Goal: Task Accomplishment & Management: Complete application form

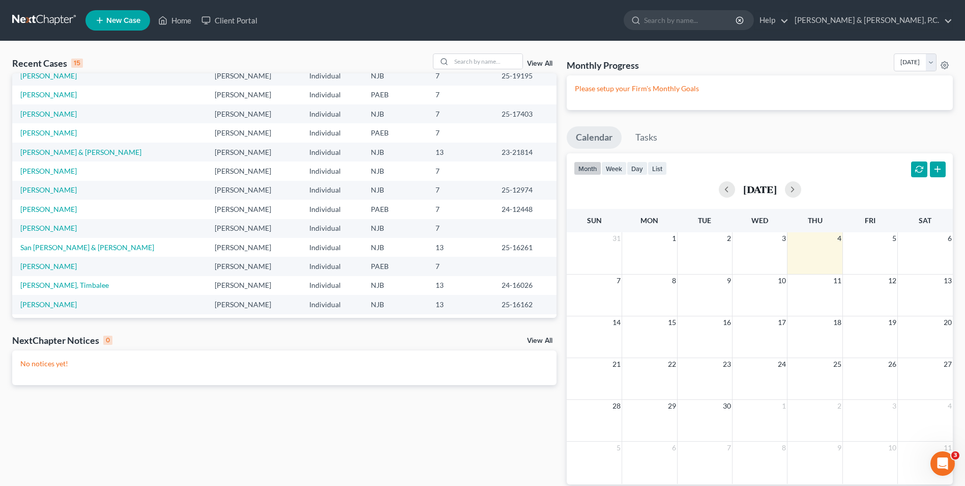
scroll to position [70, 0]
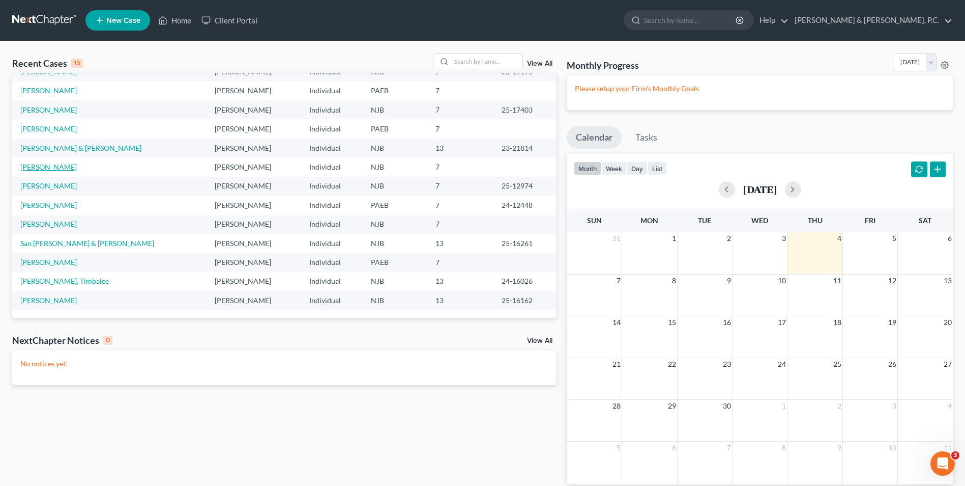
click at [56, 168] on link "[PERSON_NAME]" at bounding box center [48, 166] width 56 height 9
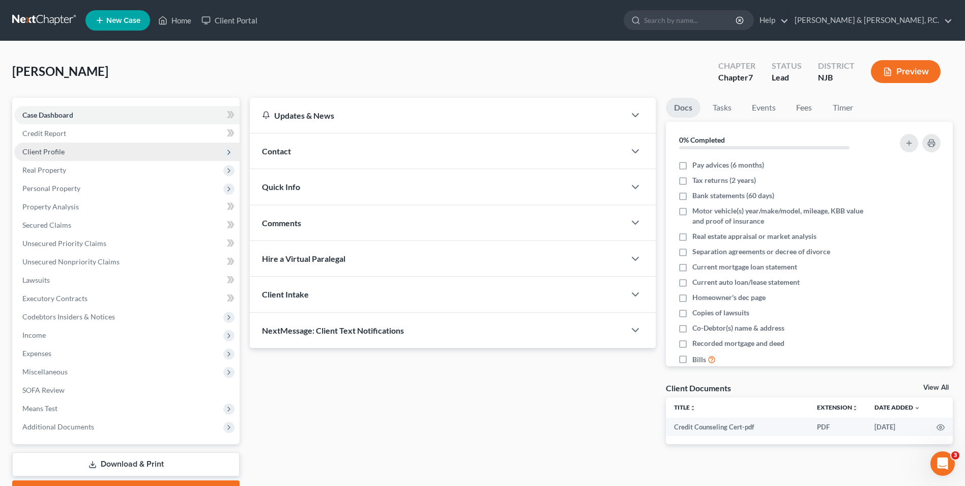
click at [54, 148] on span "Client Profile" at bounding box center [43, 151] width 42 height 9
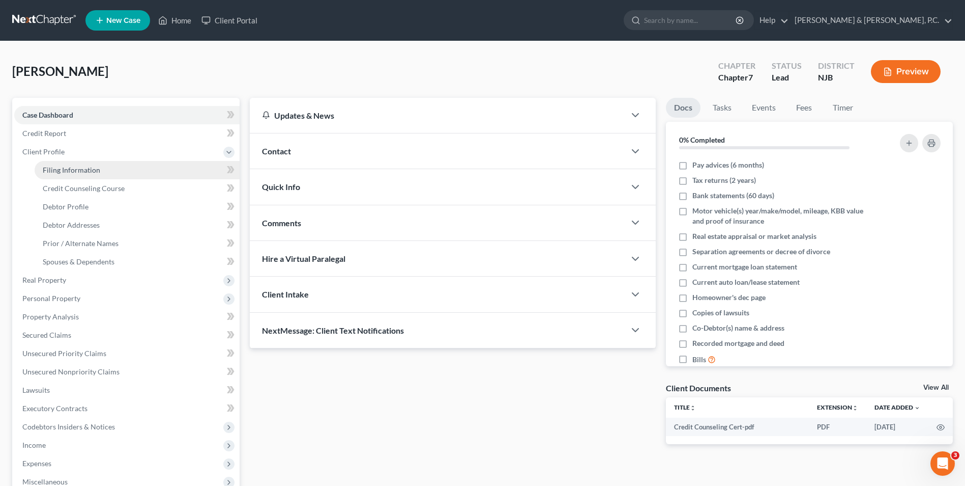
click at [95, 173] on span "Filing Information" at bounding box center [72, 169] width 58 height 9
select select "1"
select select "0"
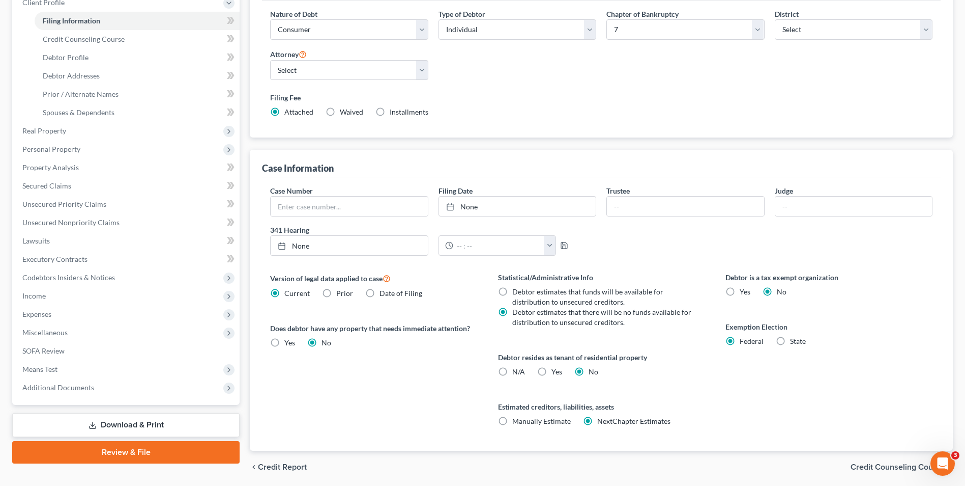
scroll to position [153, 0]
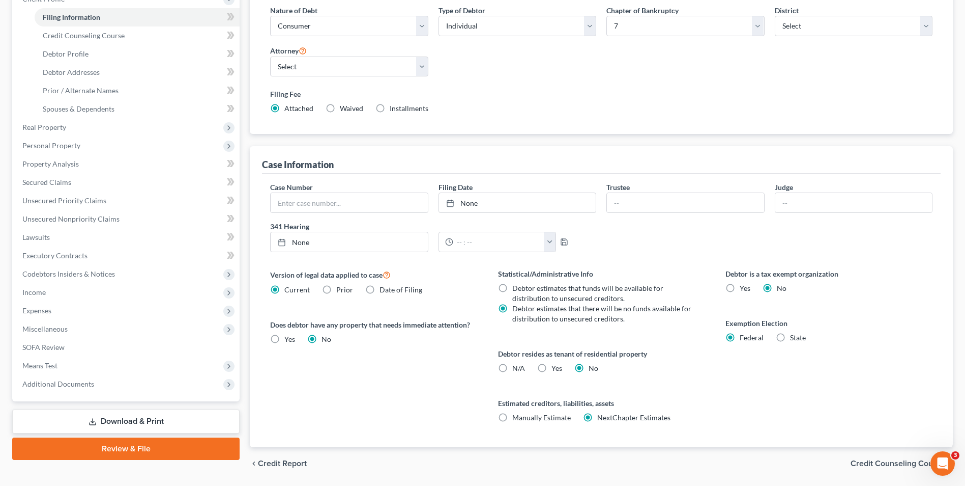
click at [877, 463] on span "Credit Counseling Course" at bounding box center [898, 463] width 94 height 8
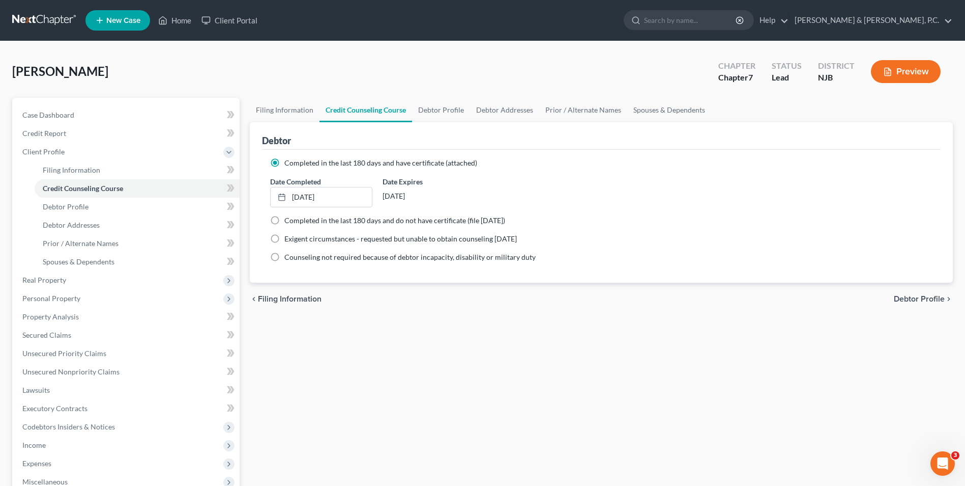
click at [913, 300] on span "Debtor Profile" at bounding box center [919, 299] width 51 height 8
select select "0"
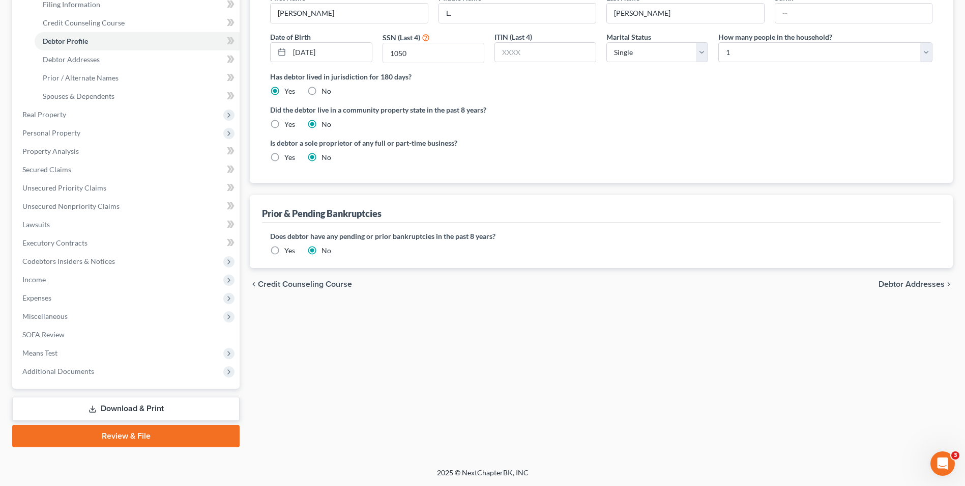
click at [905, 280] on span "Debtor Addresses" at bounding box center [912, 284] width 66 height 8
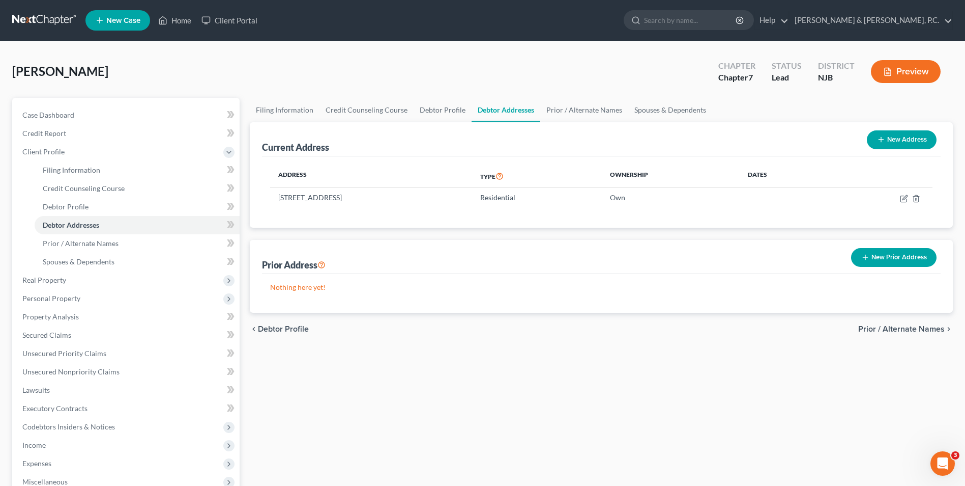
click at [879, 327] on span "Prior / Alternate Names" at bounding box center [902, 329] width 87 height 8
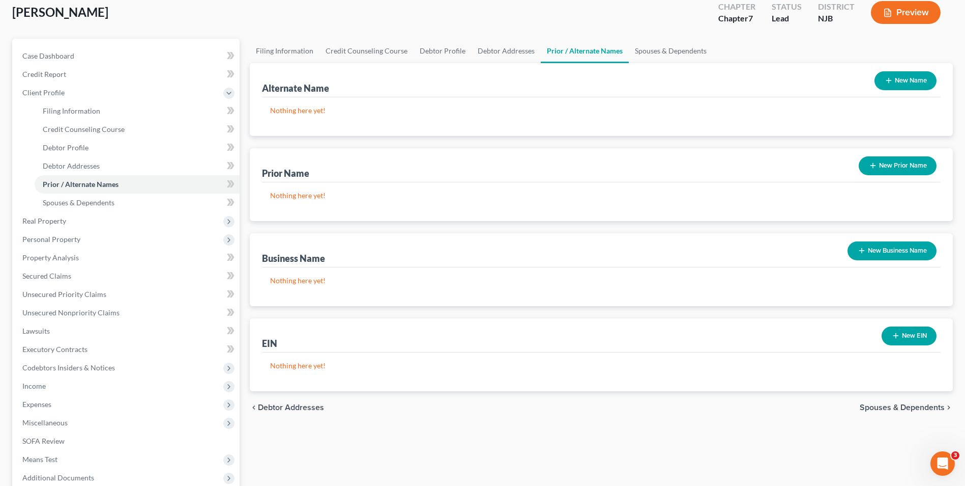
scroll to position [153, 0]
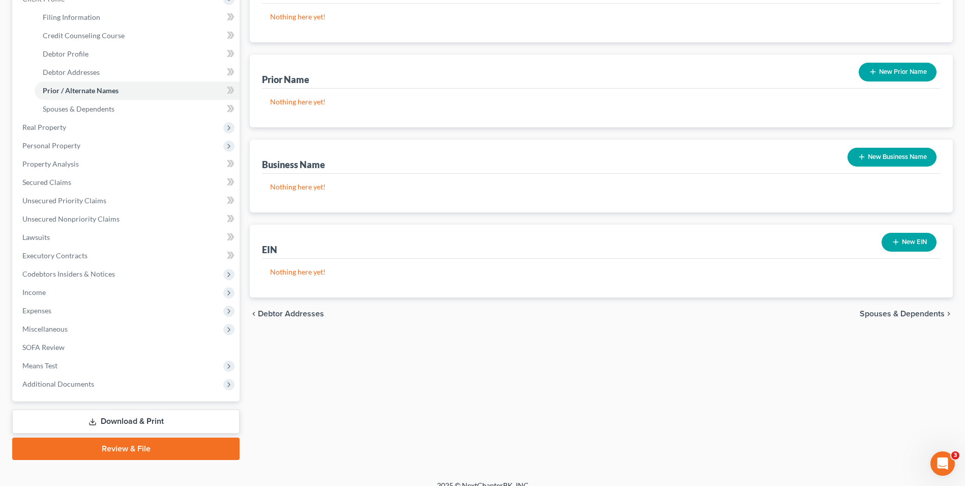
click at [884, 311] on span "Spouses & Dependents" at bounding box center [902, 313] width 85 height 8
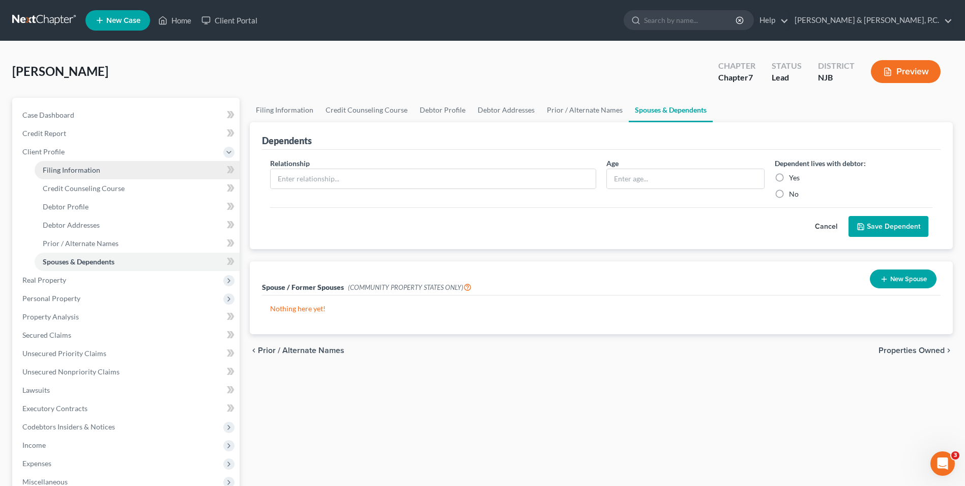
click at [90, 171] on span "Filing Information" at bounding box center [72, 169] width 58 height 9
select select "1"
select select "0"
select select "51"
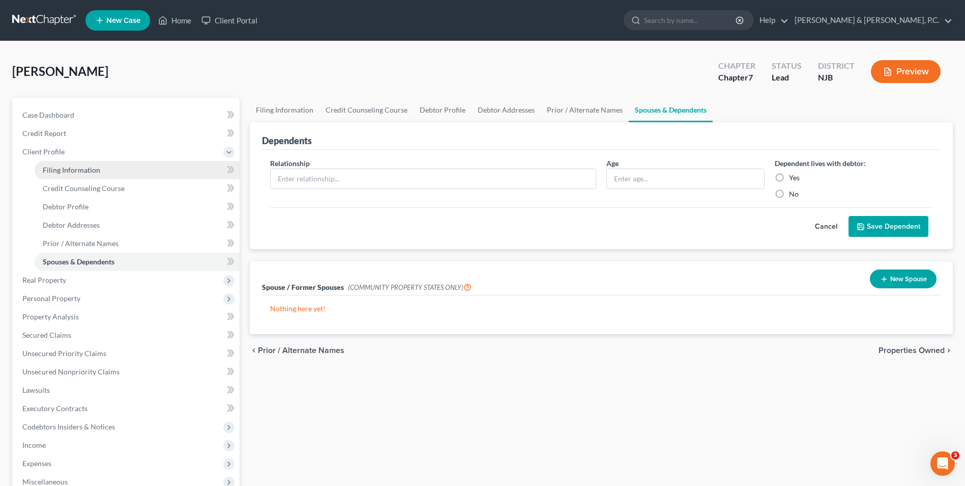
select select "1"
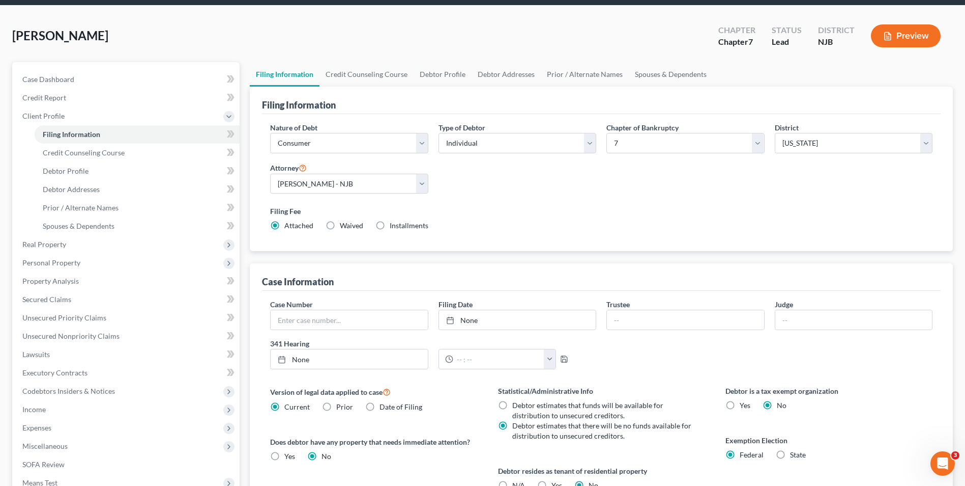
scroll to position [185, 0]
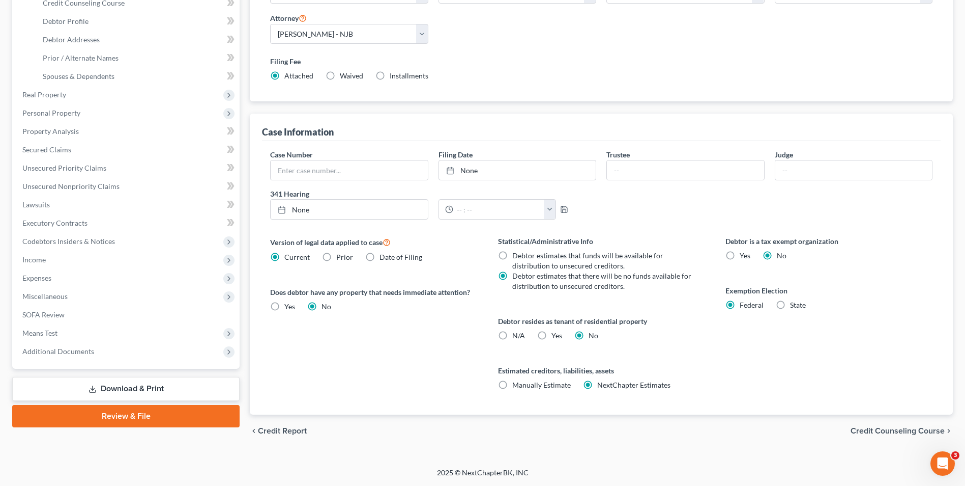
click at [881, 431] on span "Credit Counseling Course" at bounding box center [898, 431] width 94 height 8
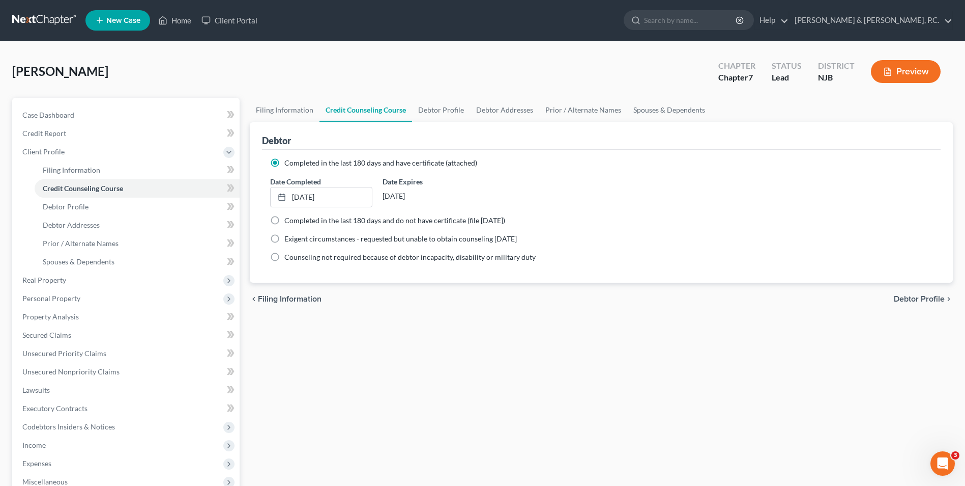
click at [919, 295] on span "Debtor Profile" at bounding box center [919, 299] width 51 height 8
select select "0"
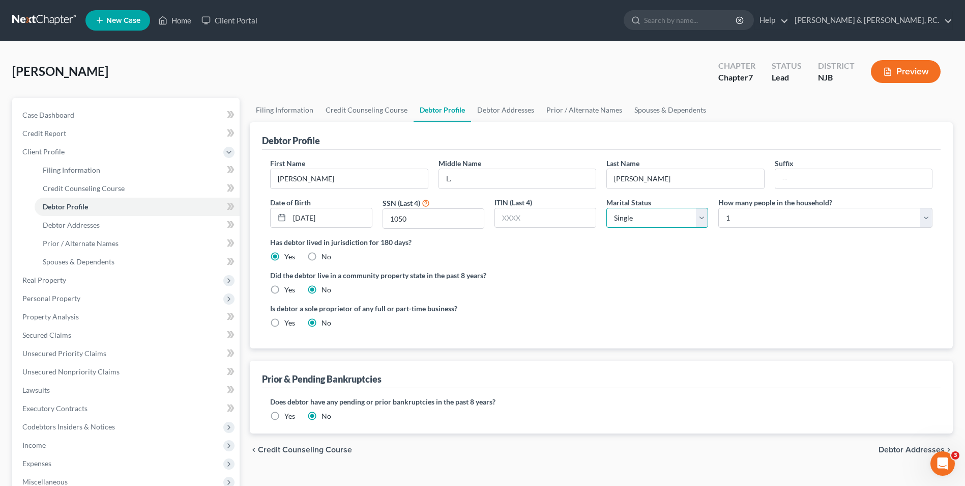
click at [701, 216] on select "Select Single Married Separated Divorced Widowed" at bounding box center [658, 218] width 102 height 20
click at [607, 208] on select "Select Single Married Separated Divorced Widowed" at bounding box center [658, 218] width 102 height 20
click at [700, 217] on select "Select Single Married Separated Divorced Widowed" at bounding box center [658, 218] width 102 height 20
select select "2"
click at [607, 208] on select "Select Single Married Separated Divorced Widowed" at bounding box center [658, 218] width 102 height 20
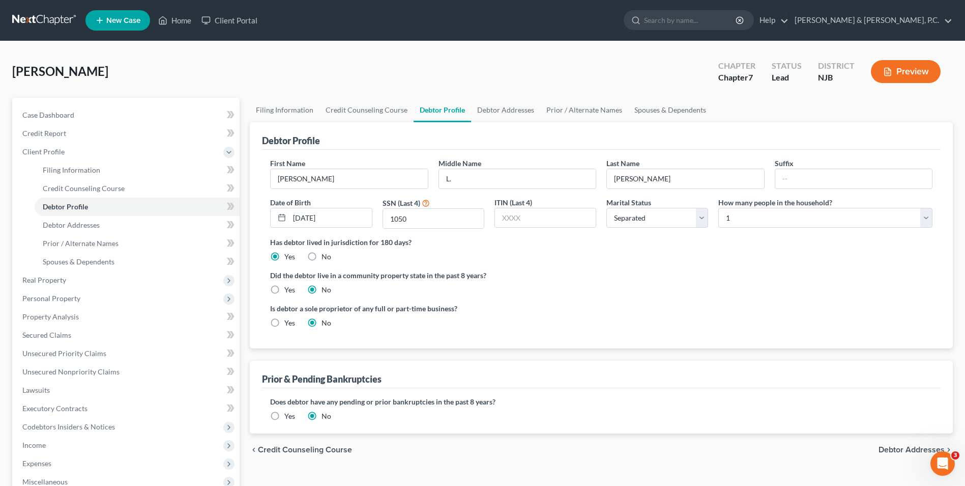
click at [902, 448] on span "Debtor Addresses" at bounding box center [912, 449] width 66 height 8
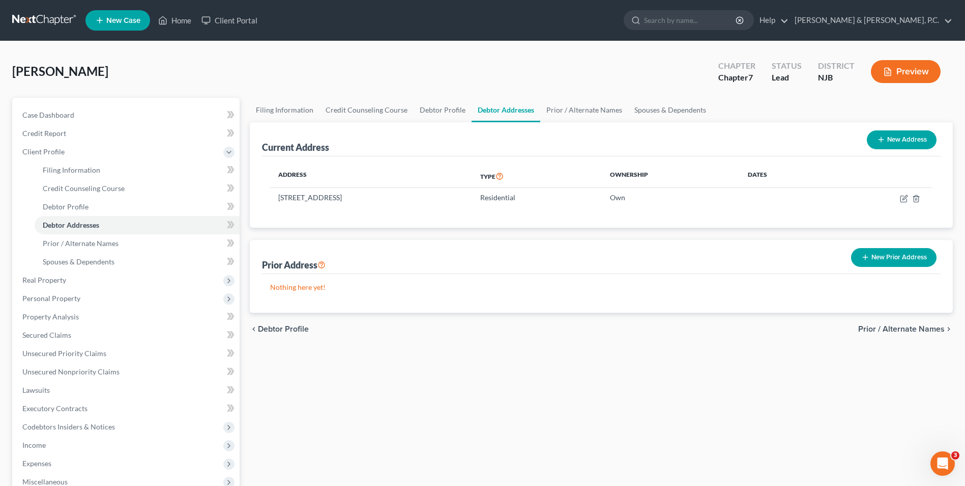
click at [907, 327] on span "Prior / Alternate Names" at bounding box center [902, 329] width 87 height 8
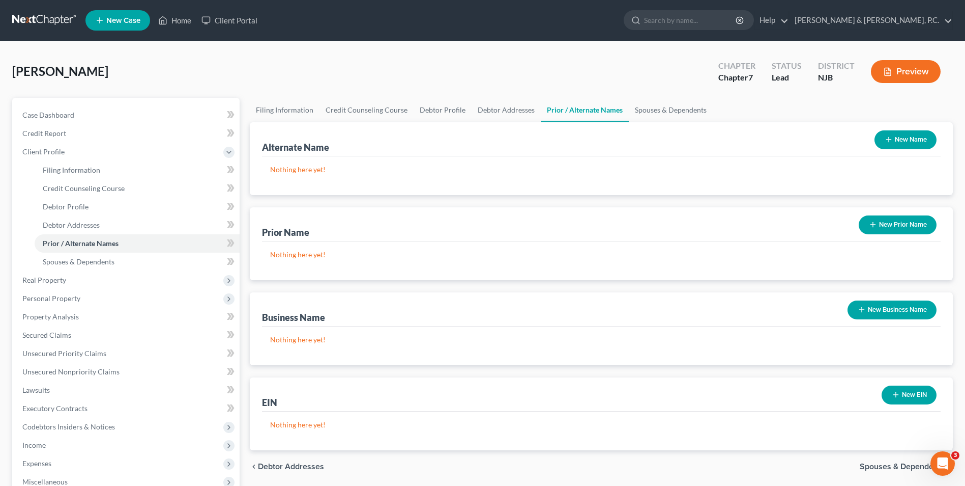
click at [898, 467] on span "Spouses & Dependents" at bounding box center [902, 466] width 85 height 8
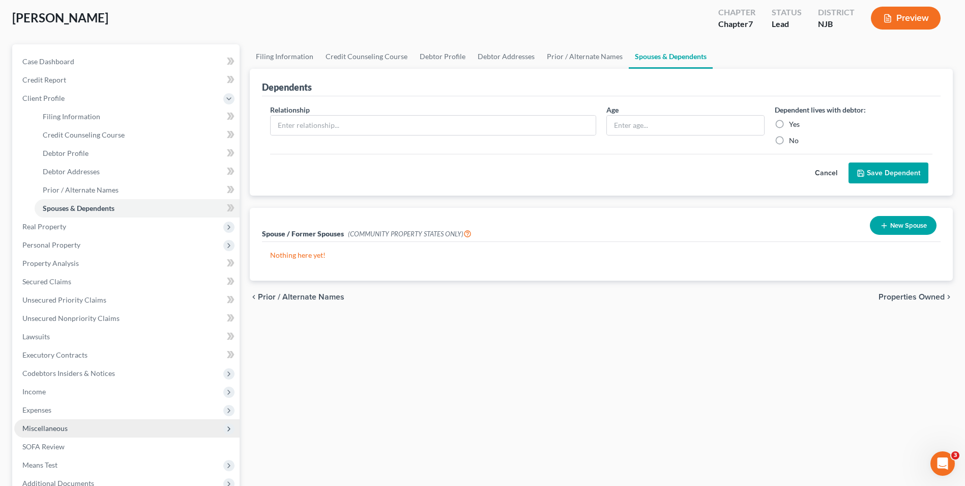
scroll to position [102, 0]
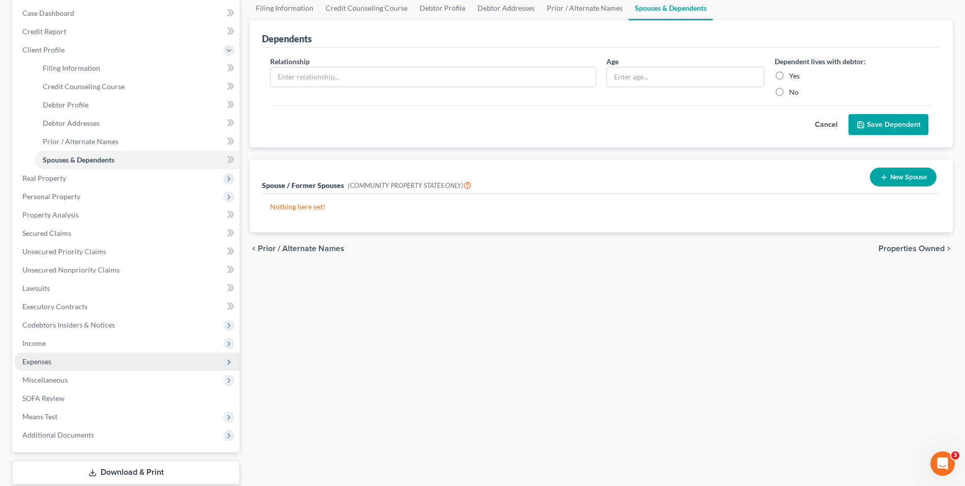
click at [41, 361] on span "Expenses" at bounding box center [36, 361] width 29 height 9
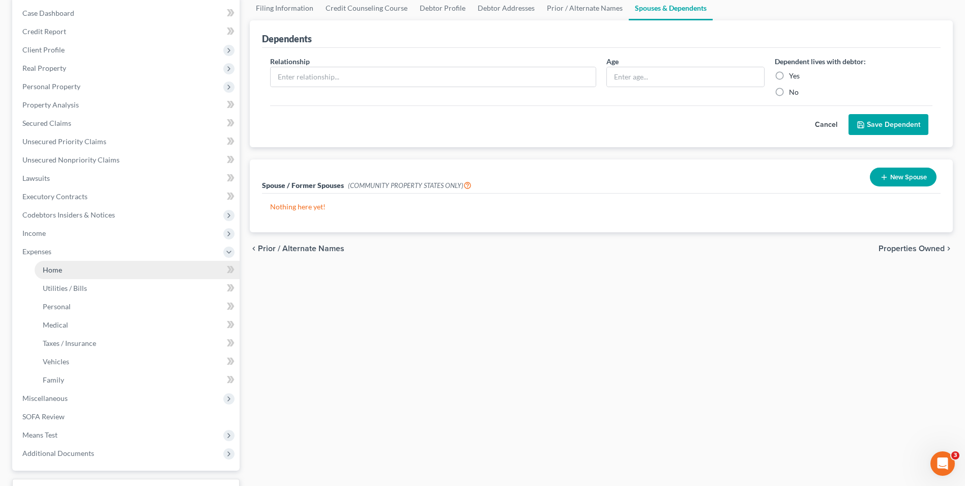
click at [58, 271] on span "Home" at bounding box center [52, 269] width 19 height 9
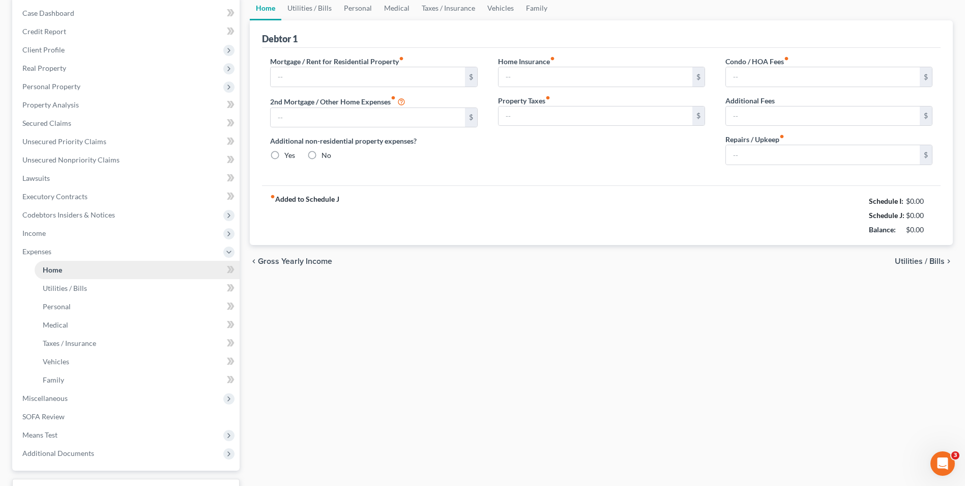
scroll to position [52, 0]
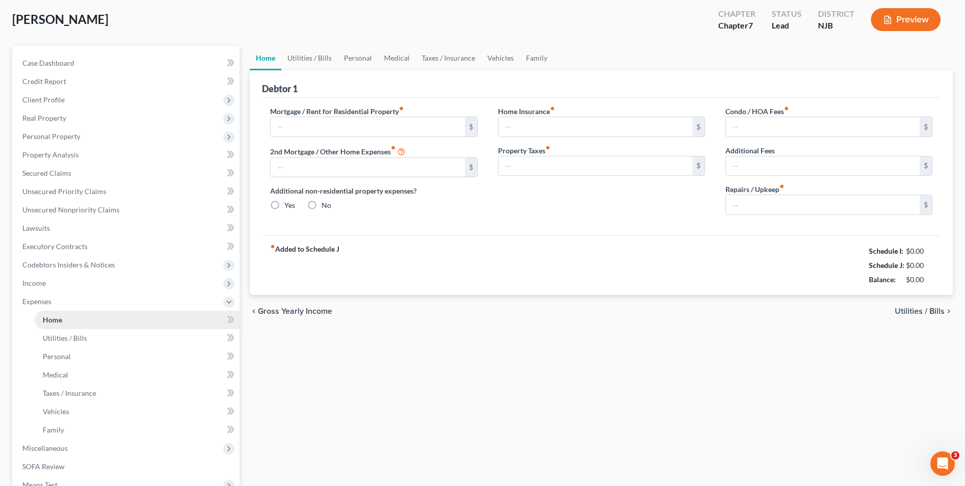
type input "0.00"
radio input "true"
type input "0.00"
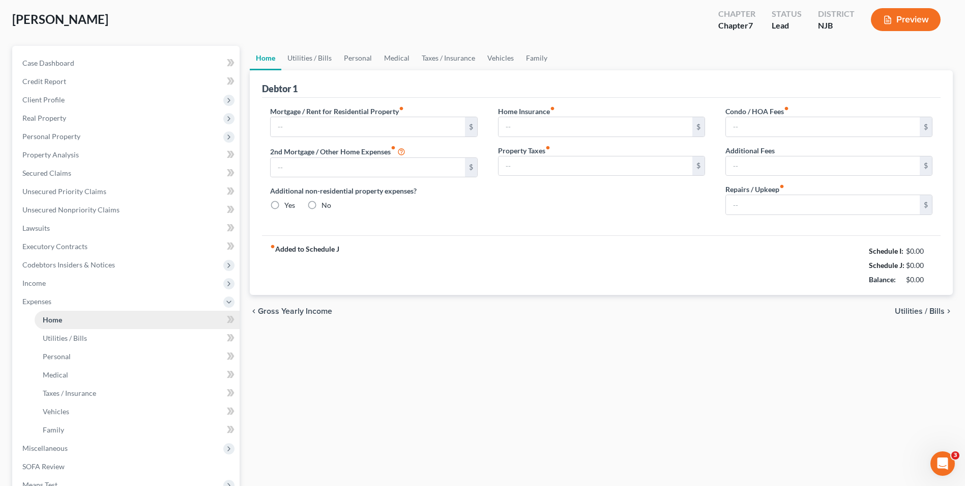
type input "0.00"
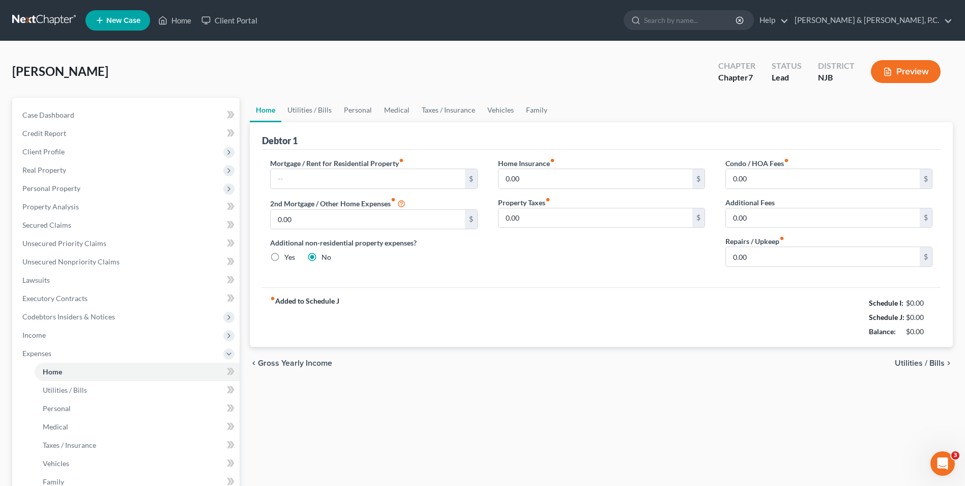
click at [934, 362] on span "Utilities / Bills" at bounding box center [920, 363] width 50 height 8
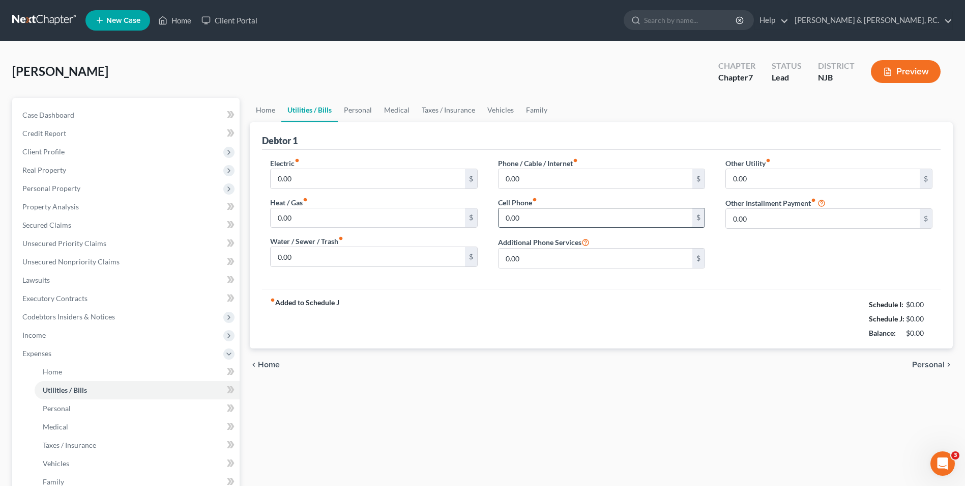
click at [527, 217] on input "0.00" at bounding box center [596, 217] width 194 height 19
type input "50.00"
click at [938, 362] on span "Personal" at bounding box center [929, 364] width 33 height 8
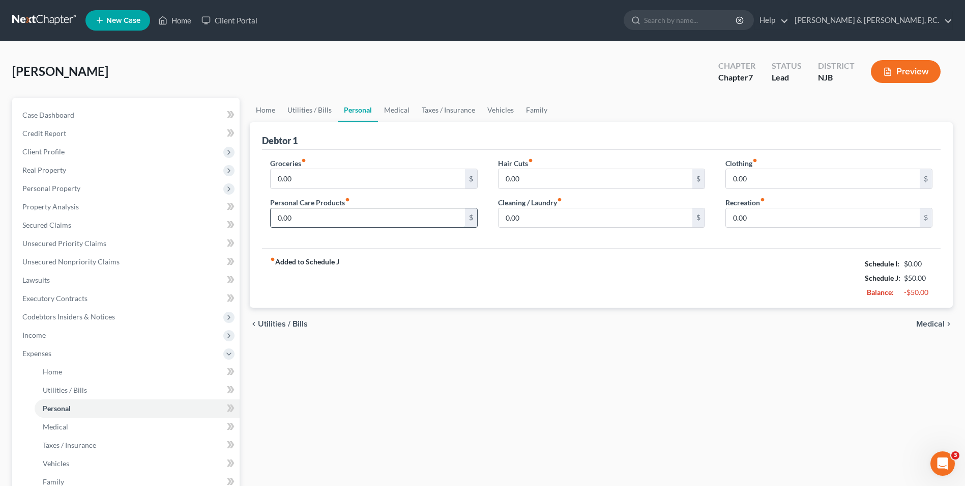
click at [305, 213] on input "0.00" at bounding box center [368, 217] width 194 height 19
type input "30.00"
click at [504, 215] on input "0.00" at bounding box center [596, 217] width 194 height 19
type input "30"
click at [930, 324] on span "Medical" at bounding box center [931, 324] width 29 height 8
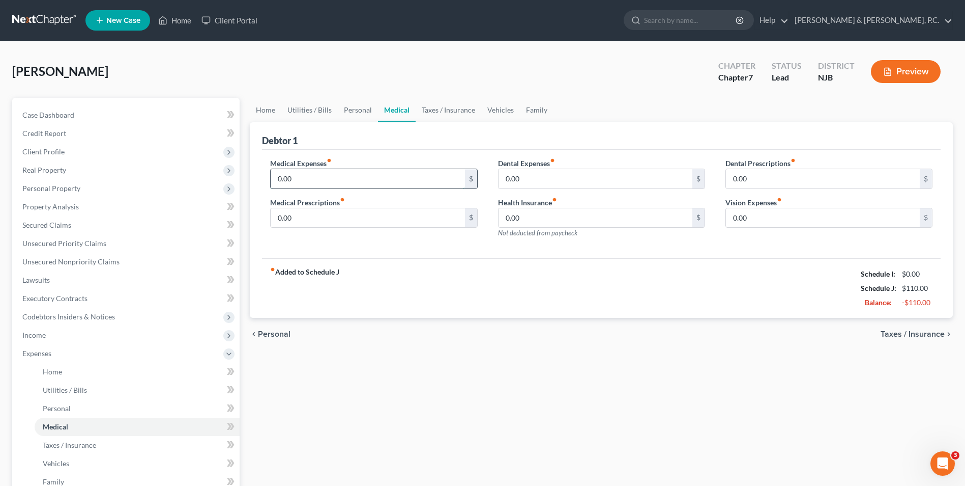
click at [419, 180] on input "0.00" at bounding box center [368, 178] width 194 height 19
type input "43.86"
click at [935, 334] on span "Taxes / Insurance" at bounding box center [913, 334] width 64 height 8
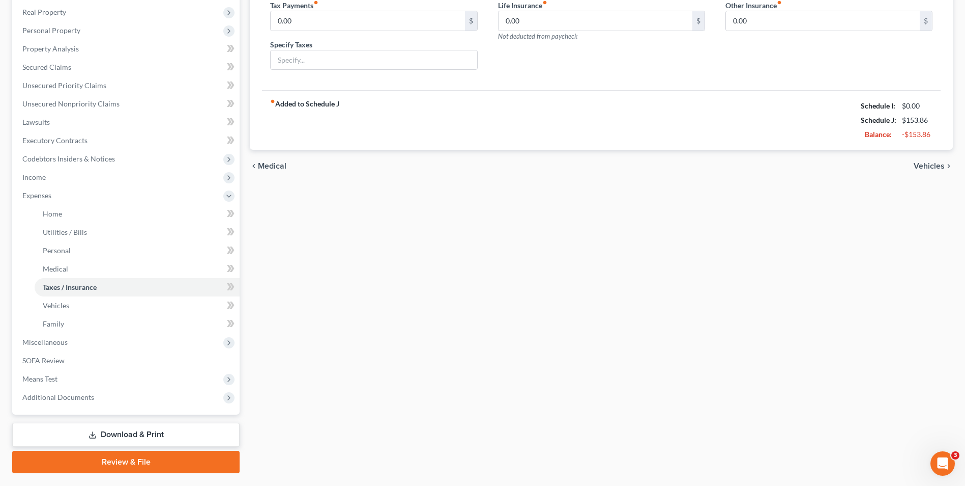
scroll to position [184, 0]
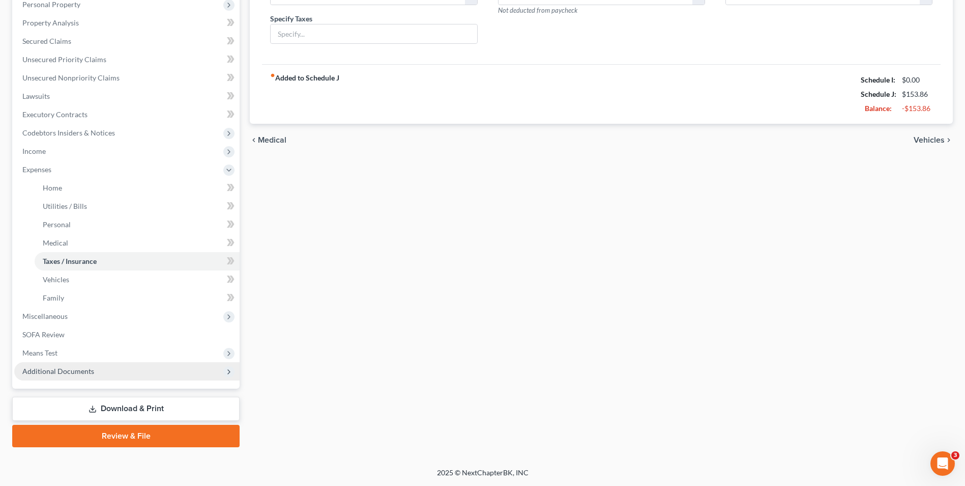
click at [75, 371] on span "Additional Documents" at bounding box center [58, 370] width 72 height 9
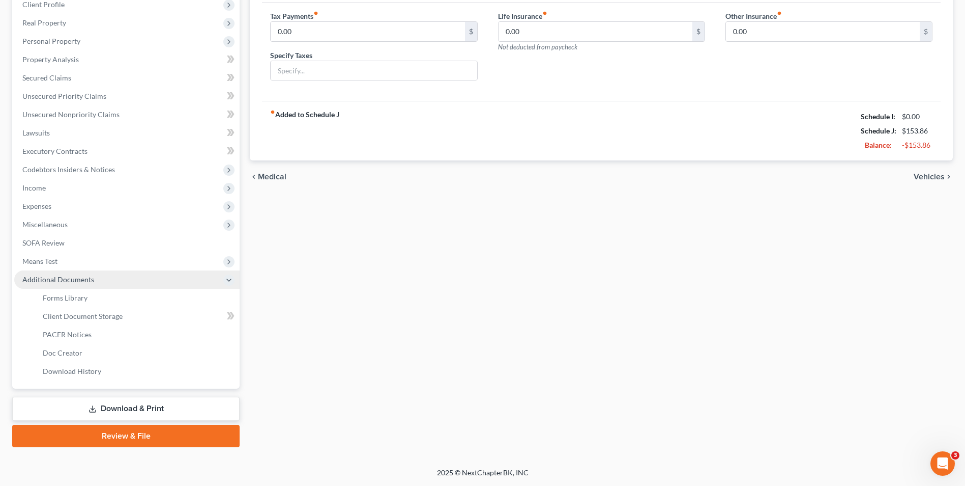
scroll to position [147, 0]
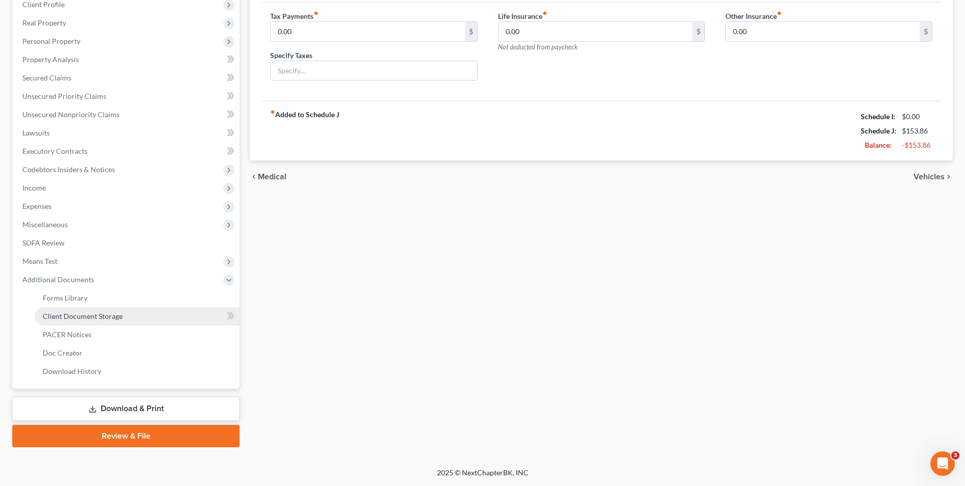
click at [103, 318] on span "Client Document Storage" at bounding box center [83, 315] width 80 height 9
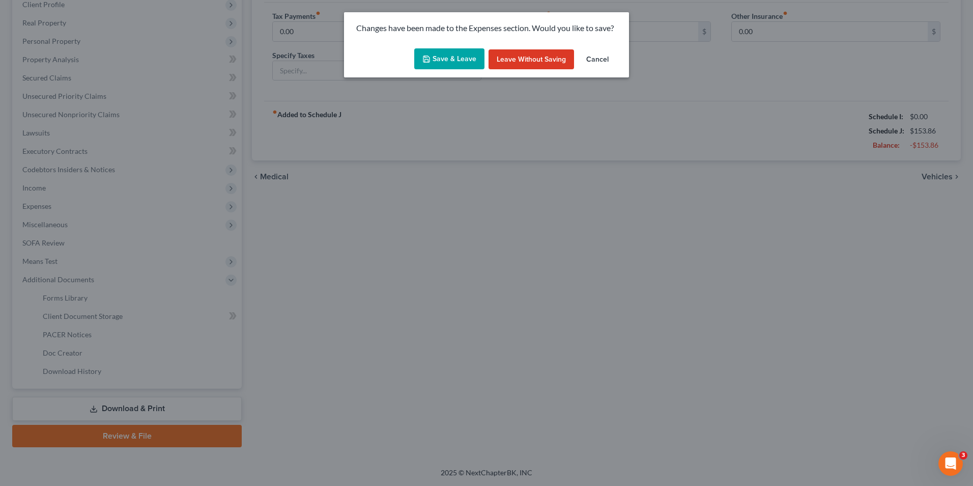
click at [453, 60] on button "Save & Leave" at bounding box center [449, 58] width 70 height 21
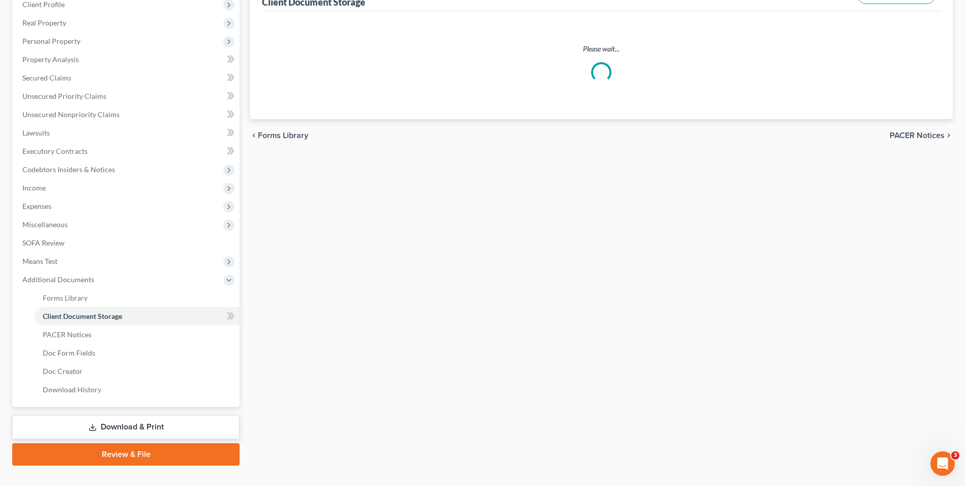
select select "9"
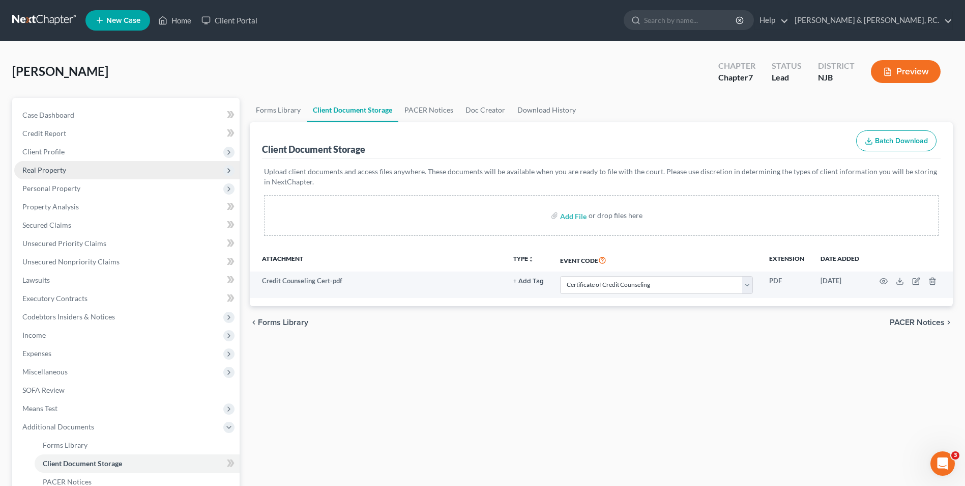
click at [71, 173] on span "Real Property" at bounding box center [126, 170] width 225 height 18
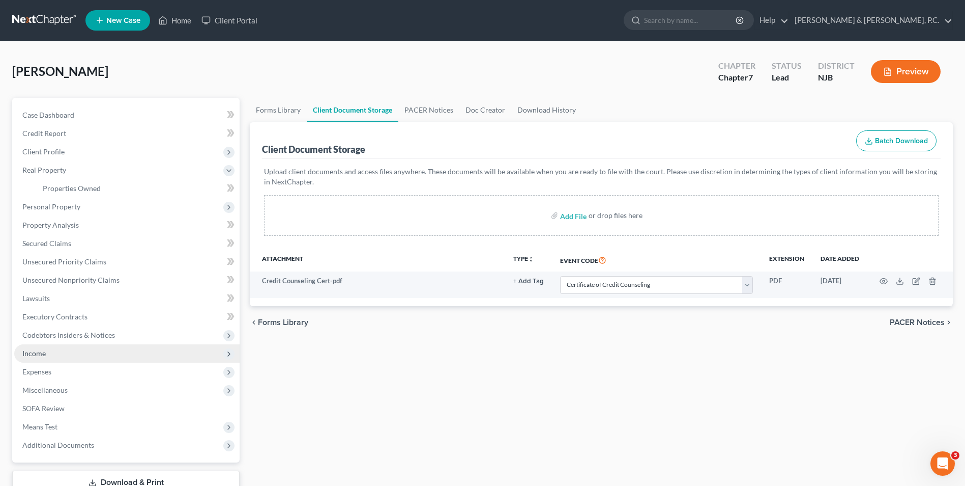
click at [53, 351] on span "Income" at bounding box center [126, 353] width 225 height 18
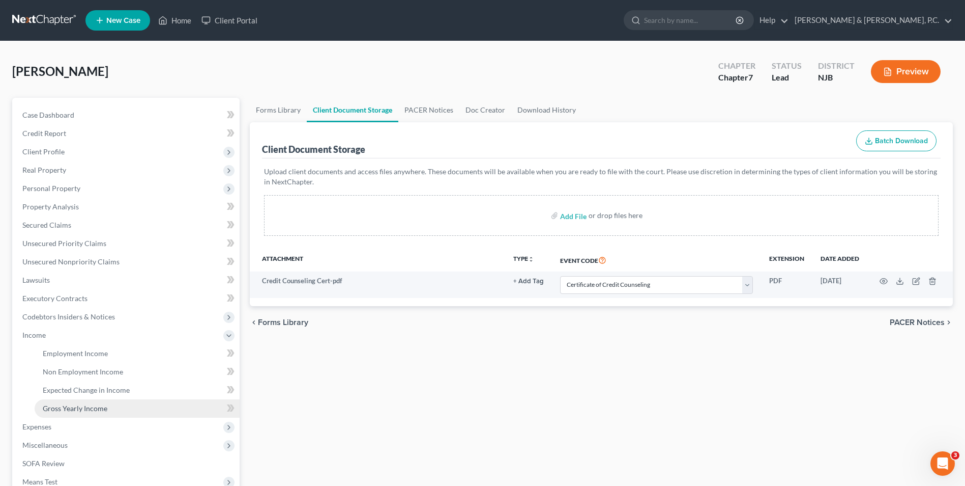
click at [83, 407] on span "Gross Yearly Income" at bounding box center [75, 408] width 65 height 9
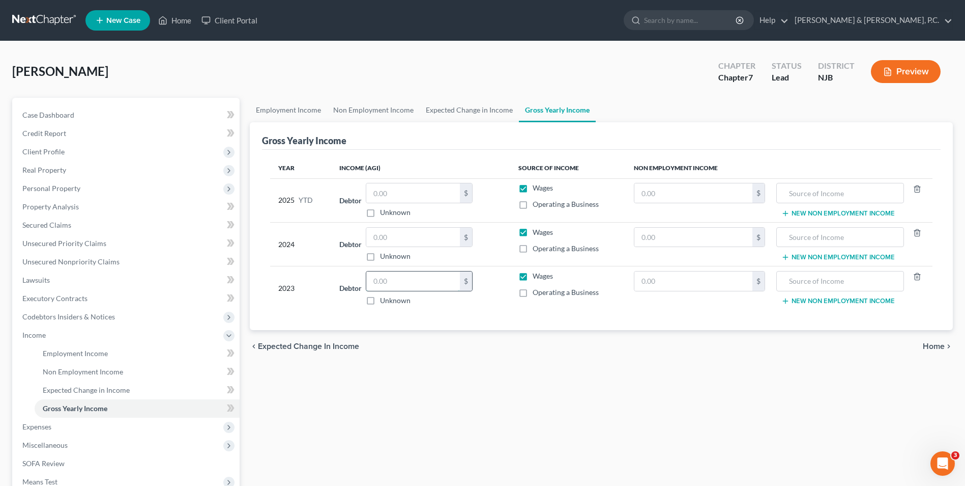
click at [445, 277] on input "text" at bounding box center [413, 280] width 94 height 19
type input "163,585"
drag, startPoint x: 466, startPoint y: 352, endPoint x: 456, endPoint y: 330, distance: 24.1
click at [467, 352] on div "chevron_left Expected Change in Income Home chevron_right" at bounding box center [601, 346] width 703 height 33
click at [408, 239] on input "text" at bounding box center [413, 237] width 94 height 19
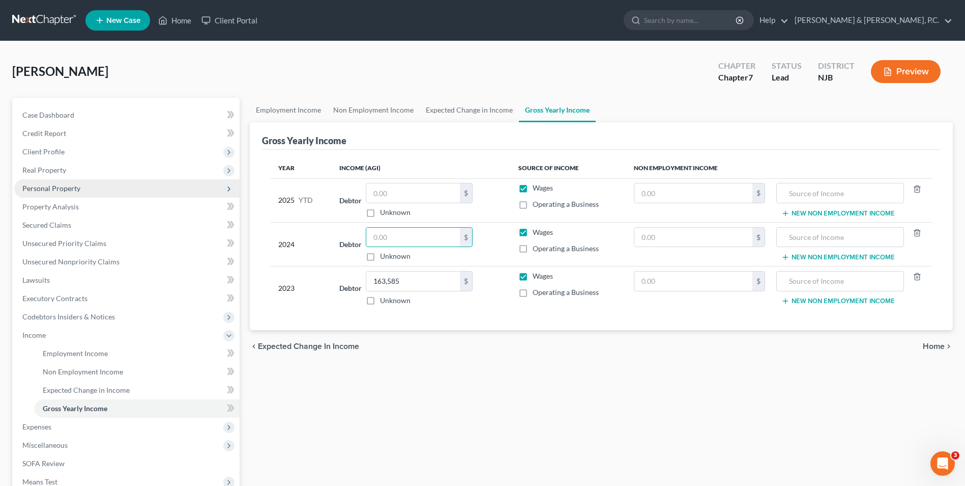
click at [51, 188] on span "Personal Property" at bounding box center [51, 188] width 58 height 9
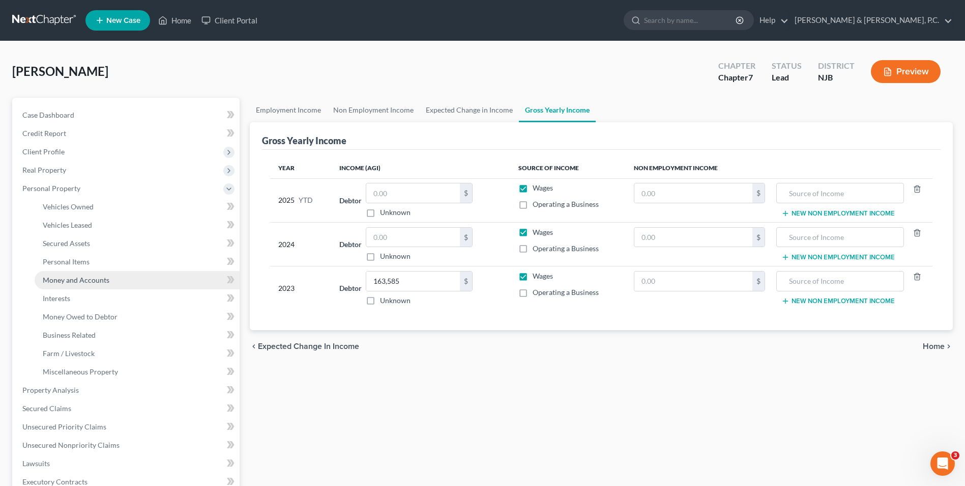
click at [78, 283] on span "Money and Accounts" at bounding box center [76, 279] width 67 height 9
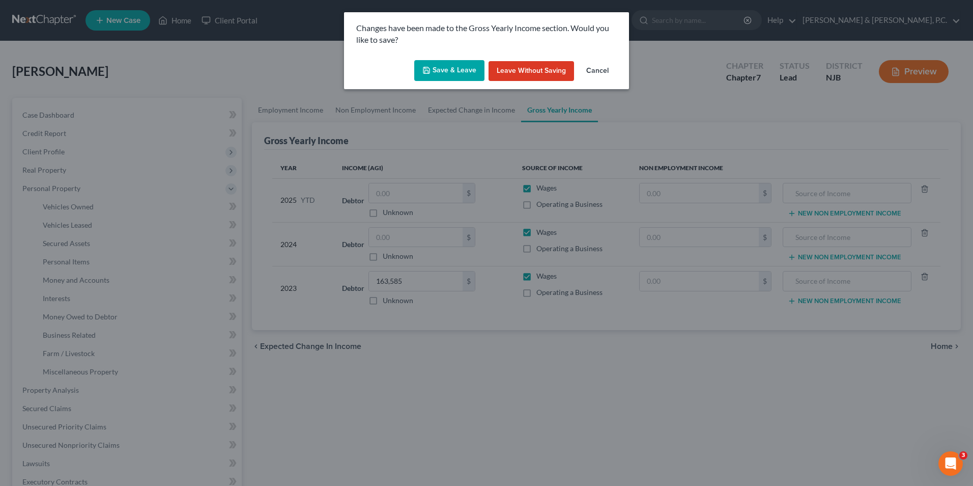
click at [447, 69] on button "Save & Leave" at bounding box center [449, 70] width 70 height 21
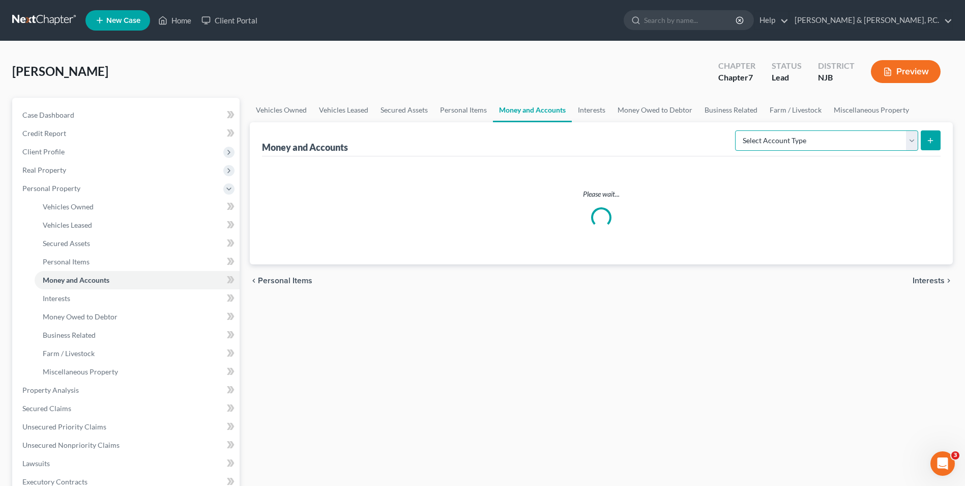
click at [913, 139] on select "Select Account Type Brokerage Cash on Hand Certificates of Deposit Checking Acc…" at bounding box center [826, 140] width 183 height 20
select select "checking"
click at [737, 130] on select "Select Account Type Brokerage Cash on Hand Certificates of Deposit Checking Acc…" at bounding box center [826, 140] width 183 height 20
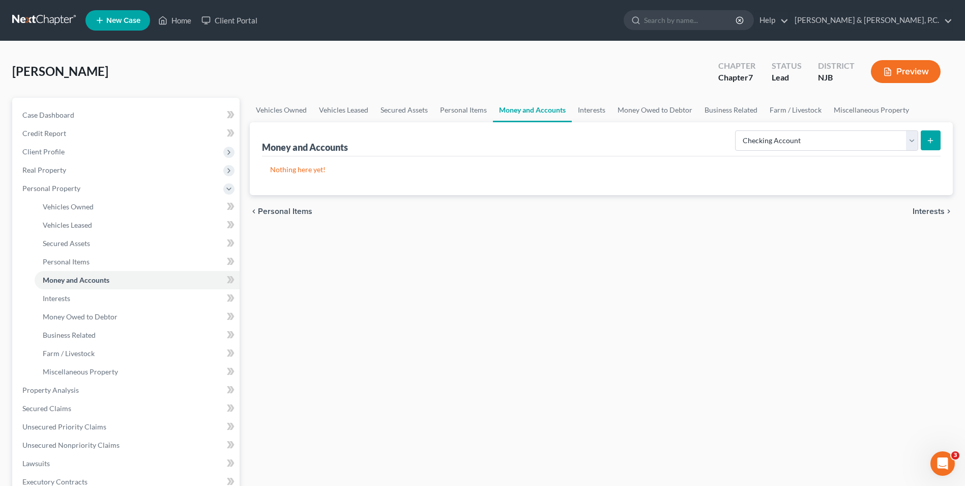
click at [930, 138] on icon "submit" at bounding box center [931, 140] width 8 height 8
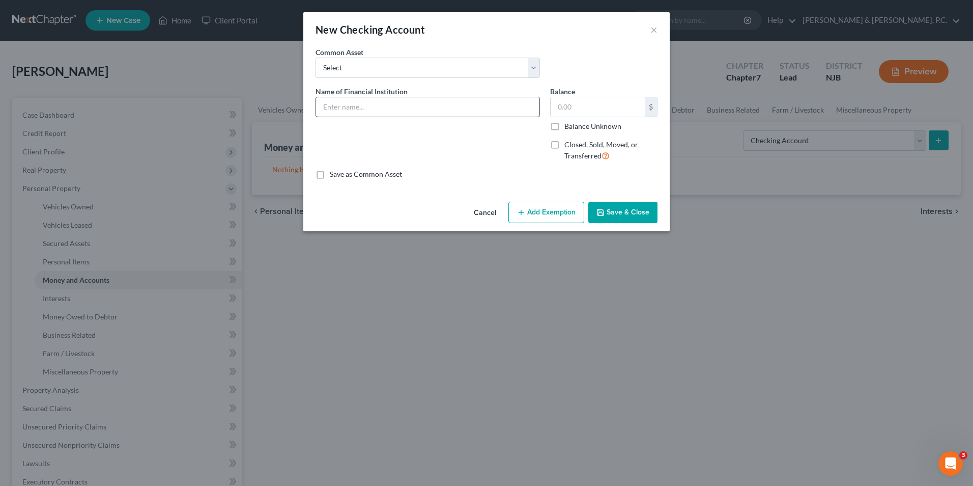
click at [378, 106] on input "text" at bounding box center [427, 106] width 223 height 19
type input "PNC (5455)"
click at [628, 112] on input "text" at bounding box center [598, 106] width 94 height 19
type input "554.80"
click at [646, 213] on button "Save & Close" at bounding box center [622, 212] width 69 height 21
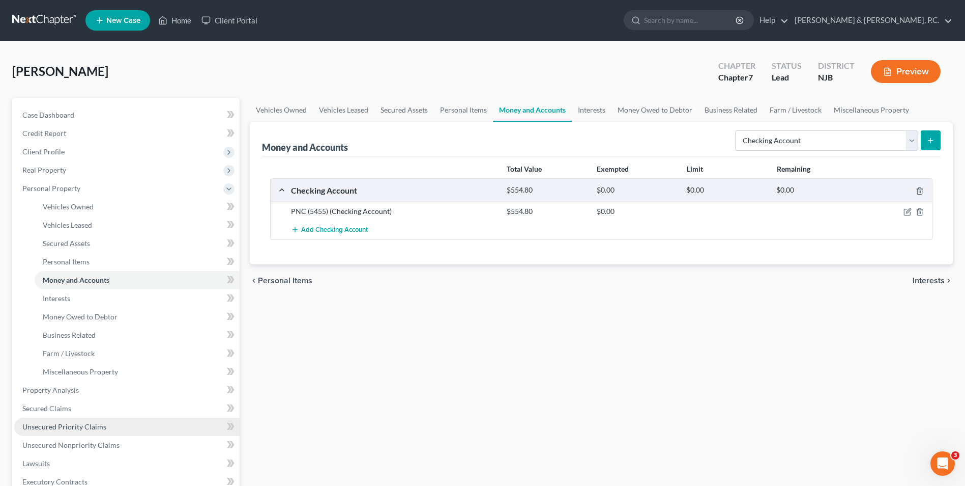
click at [72, 430] on span "Unsecured Priority Claims" at bounding box center [64, 426] width 84 height 9
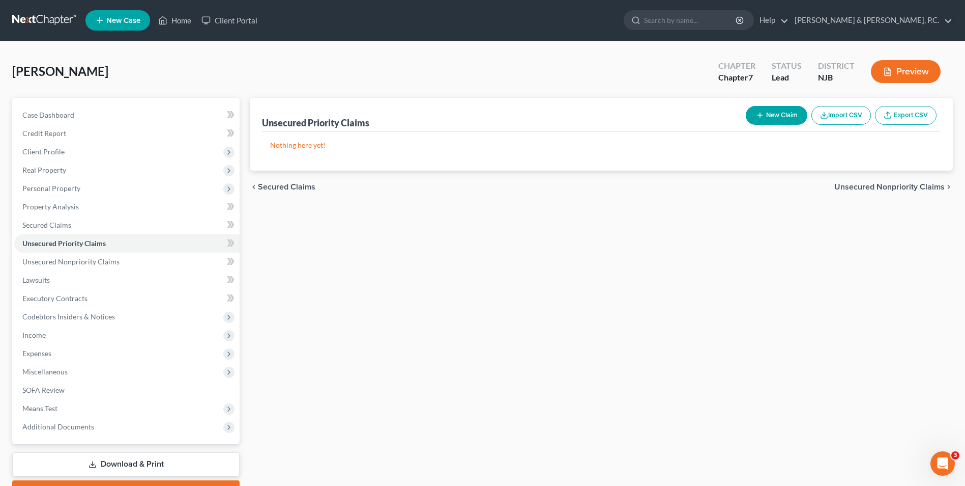
click at [793, 120] on button "New Claim" at bounding box center [777, 115] width 62 height 19
select select "0"
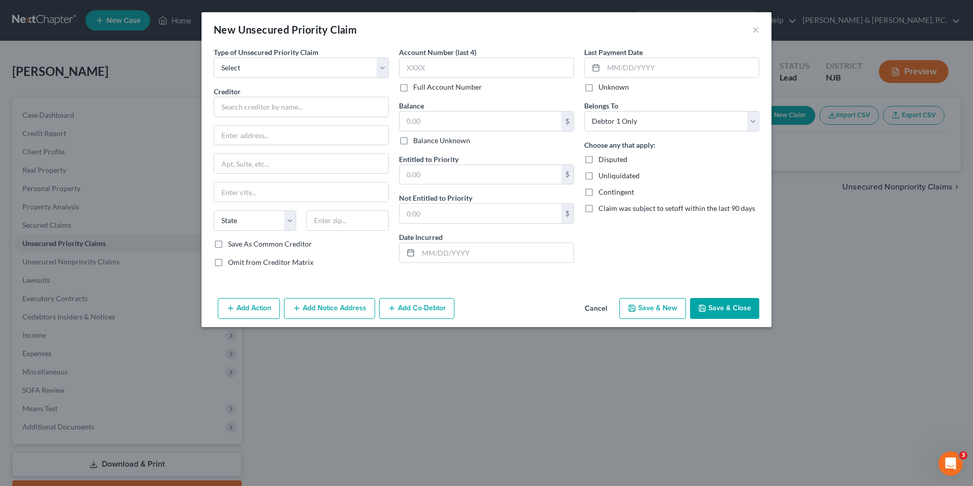
click at [337, 117] on div "Creditor * State [US_STATE] AK AR AZ CA CO [GEOGRAPHIC_DATA] DE DC [GEOGRAPHIC_…" at bounding box center [301, 162] width 175 height 153
click at [338, 113] on input "text" at bounding box center [301, 107] width 175 height 20
click at [338, 113] on input "[US_STATE] Department of Labor" at bounding box center [301, 107] width 175 height 20
type input "[US_STATE] Department of Labor & Workforce Development"
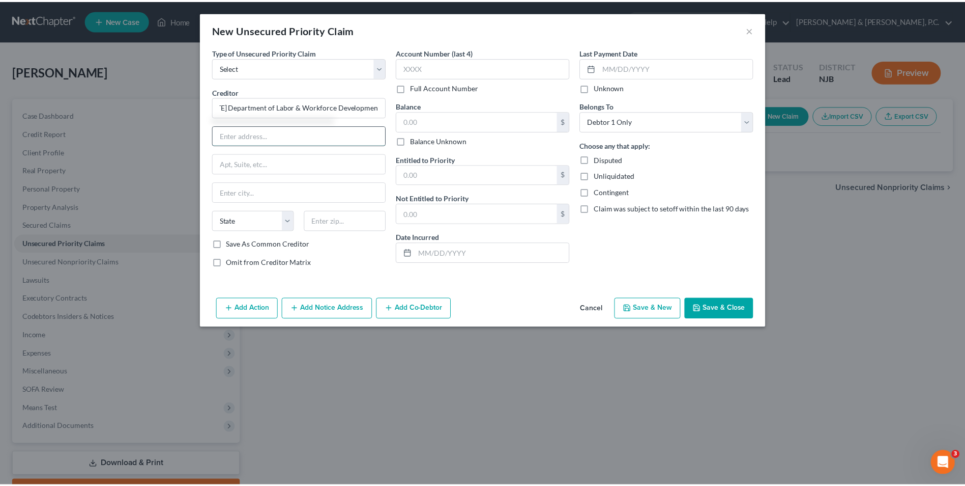
scroll to position [0, 0]
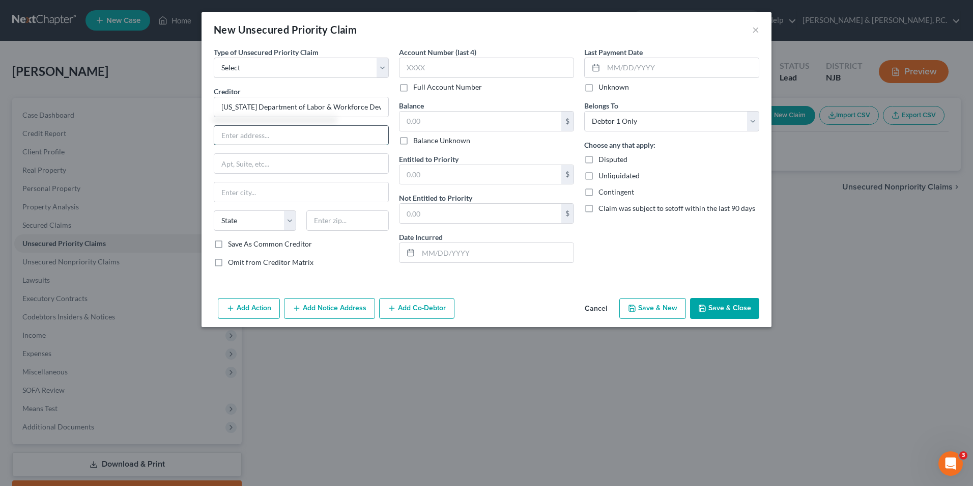
click at [323, 134] on input "text" at bounding box center [301, 135] width 174 height 19
type input "PO Box 379"
click at [303, 188] on input "text" at bounding box center [301, 191] width 174 height 19
type input "[GEOGRAPHIC_DATA]"
select select "33"
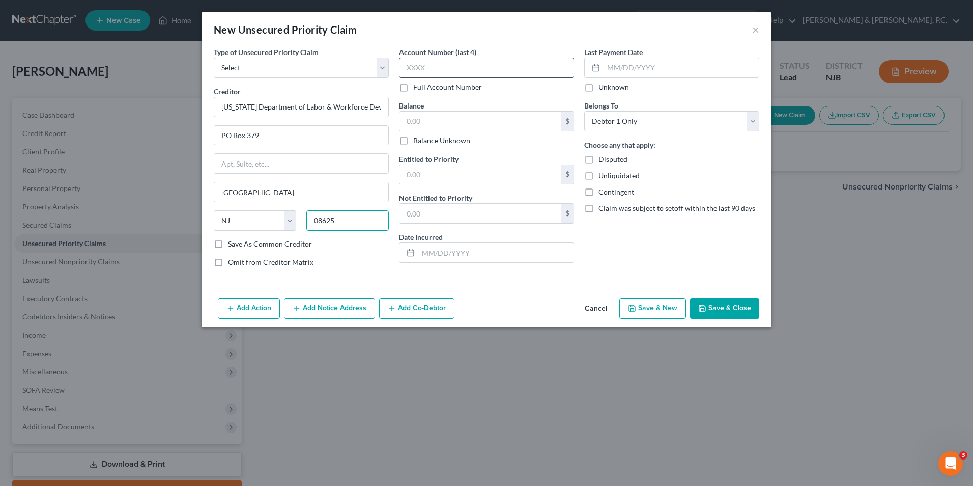
type input "08625"
click at [443, 63] on input "text" at bounding box center [486, 68] width 175 height 20
click at [591, 310] on button "Cancel" at bounding box center [596, 309] width 39 height 20
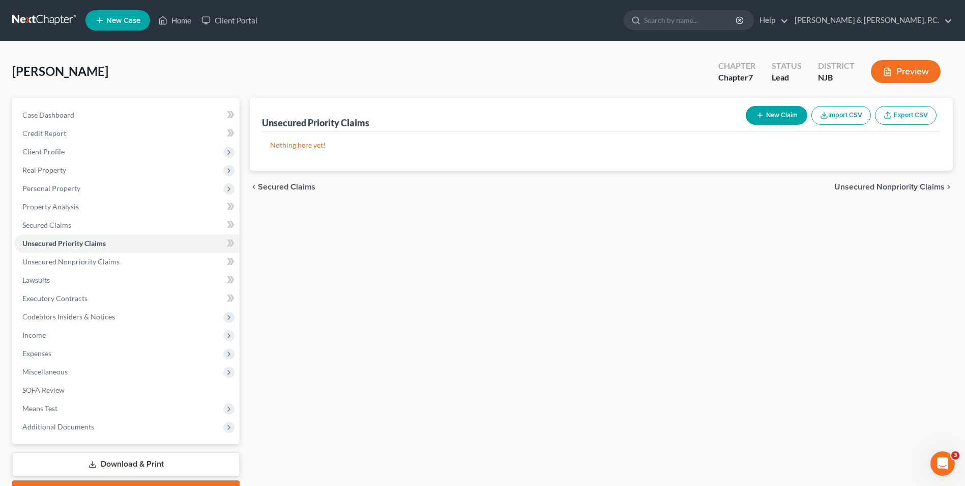
click at [786, 111] on button "New Claim" at bounding box center [777, 115] width 62 height 19
select select "0"
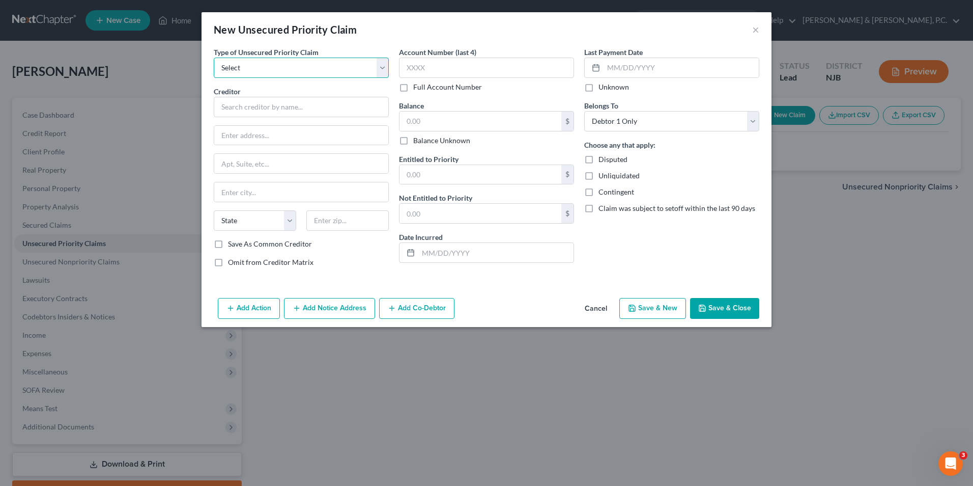
click at [377, 66] on select "Select Taxes & Other Government Units Domestic Support Obligations Extensions o…" at bounding box center [301, 68] width 175 height 20
select select "0"
click at [214, 58] on select "Select Taxes & Other Government Units Domestic Support Obligations Extensions o…" at bounding box center [301, 68] width 175 height 20
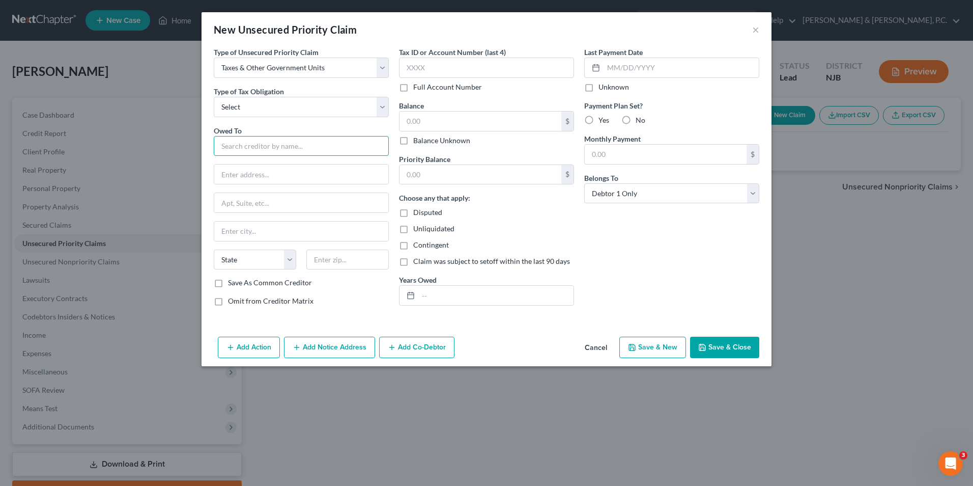
click at [329, 147] on input "text" at bounding box center [301, 146] width 175 height 20
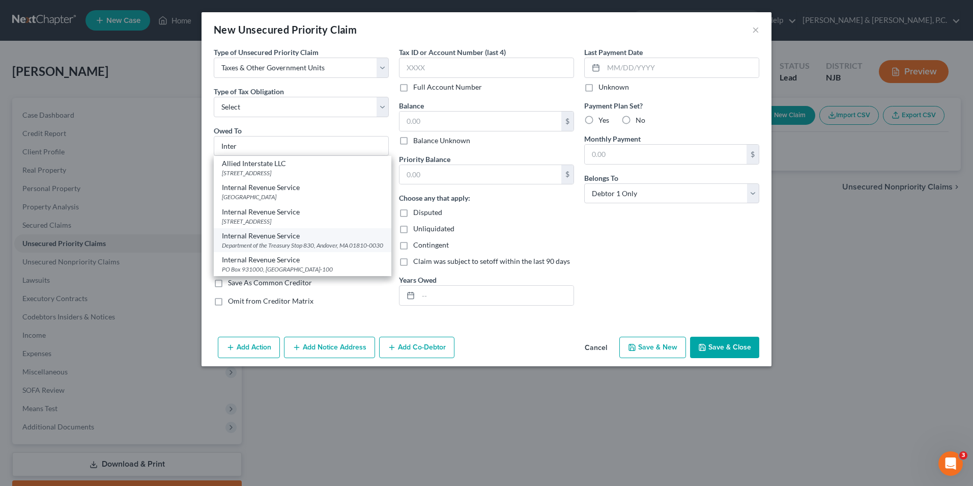
click at [325, 247] on div "Department of the Treasury Stop 830, Andover, MA 01810-0030" at bounding box center [302, 245] width 161 height 9
type input "Internal Revenue Service"
type input "Department of the Treasury"
type input "Stop 830"
type input "Andover"
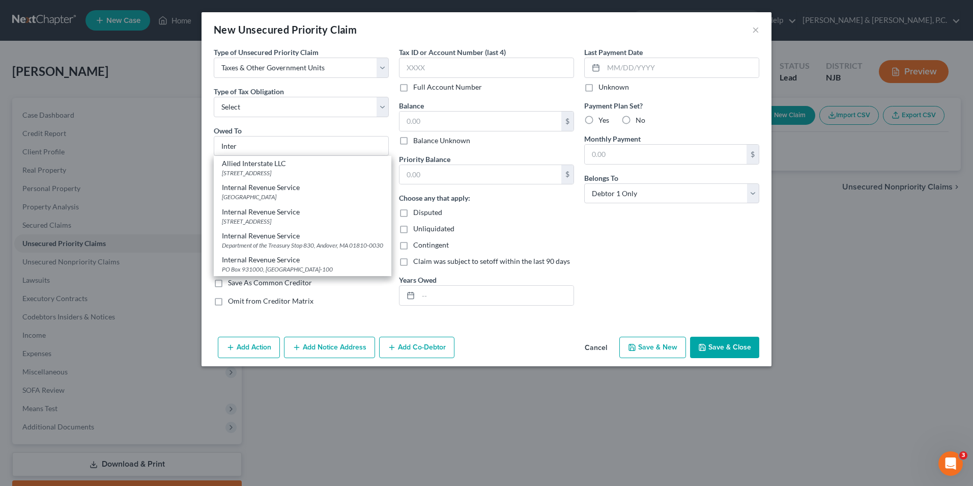
select select "22"
type input "01810-0030"
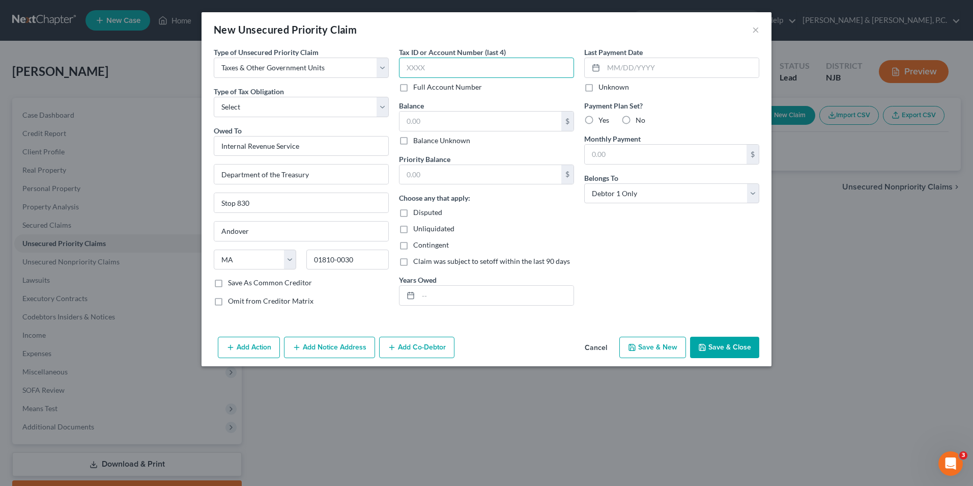
click at [480, 65] on input "text" at bounding box center [486, 68] width 175 height 20
type input "4613"
click at [475, 121] on input "text" at bounding box center [481, 120] width 162 height 19
type input "1,996.78"
click at [446, 298] on input "text" at bounding box center [495, 295] width 155 height 19
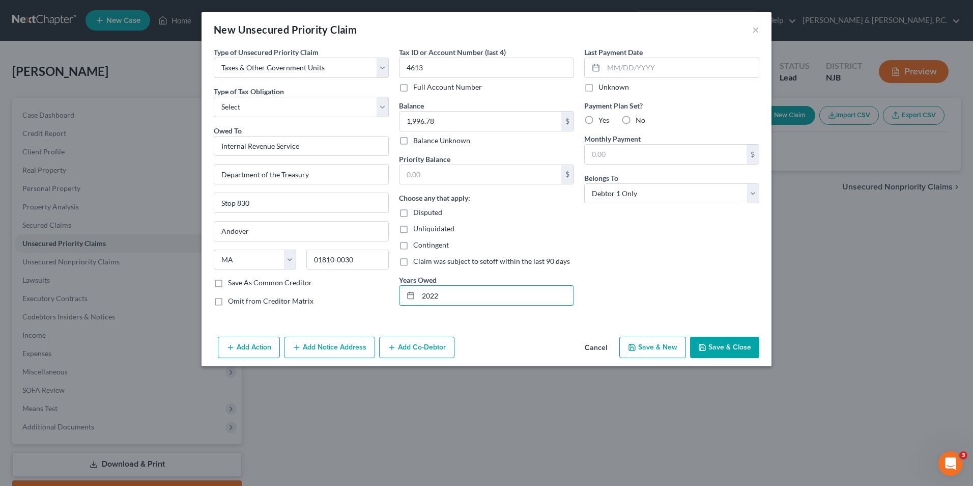
type input "2022"
click at [636, 117] on label "No" at bounding box center [641, 120] width 10 height 10
click at [640, 117] on input "No" at bounding box center [643, 118] width 7 height 7
radio input "true"
click at [753, 196] on select "Select Debtor 1 Only Debtor 2 Only Debtor 1 And Debtor 2 Only At Least One Of T…" at bounding box center [671, 193] width 175 height 20
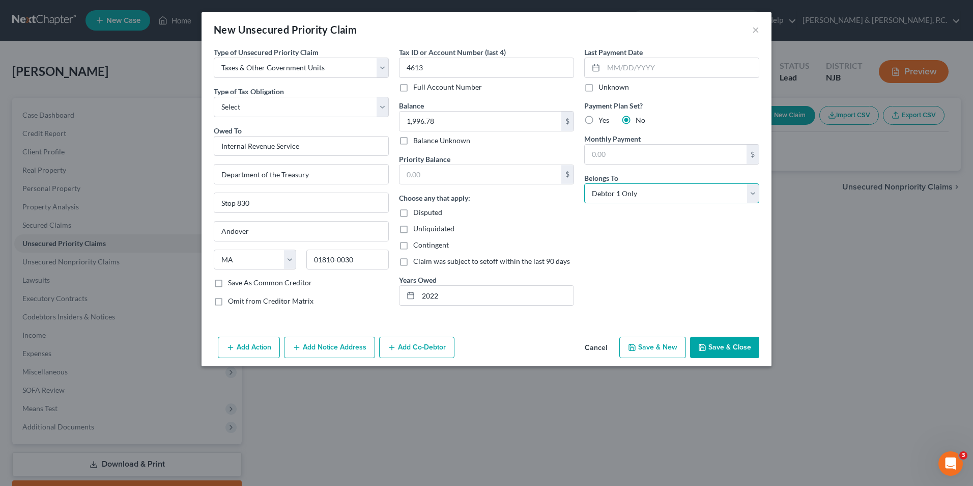
select select "3"
click at [584, 183] on select "Select Debtor 1 Only Debtor 2 Only Debtor 1 And Debtor 2 Only At Least One Of T…" at bounding box center [671, 193] width 175 height 20
click at [725, 352] on button "Save & Close" at bounding box center [724, 346] width 69 height 21
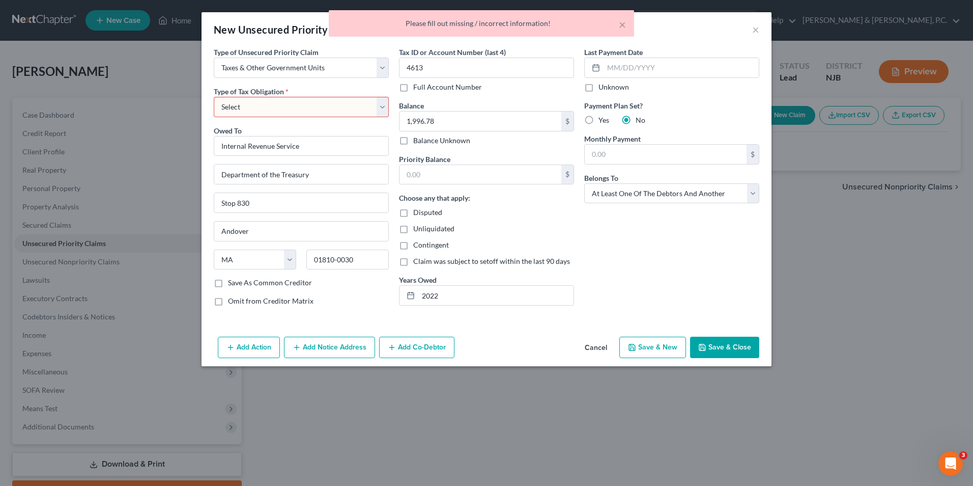
click at [379, 104] on select "Select Federal City State Franchise Tax Board Other" at bounding box center [301, 107] width 175 height 20
select select "0"
click at [214, 97] on select "Select Federal City State Franchise Tax Board Other" at bounding box center [301, 107] width 175 height 20
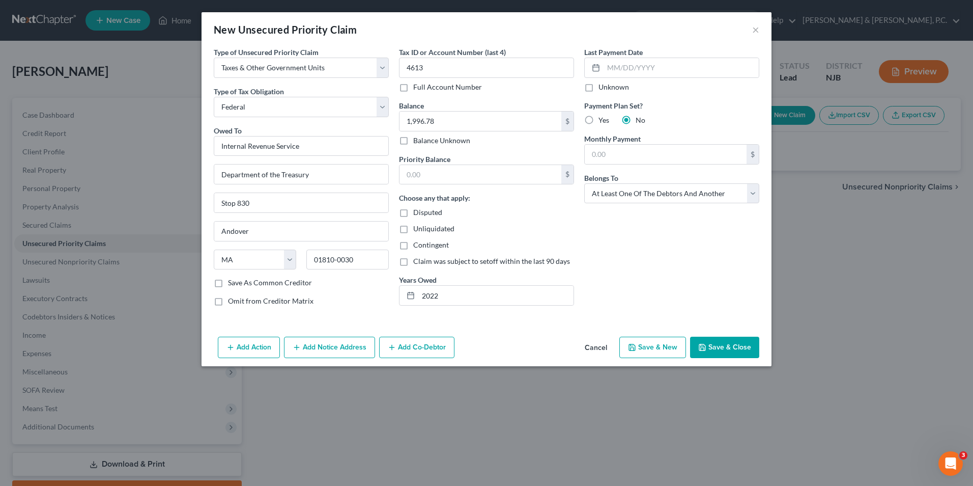
click at [732, 345] on button "Save & Close" at bounding box center [724, 346] width 69 height 21
